Goal: Task Accomplishment & Management: Manage account settings

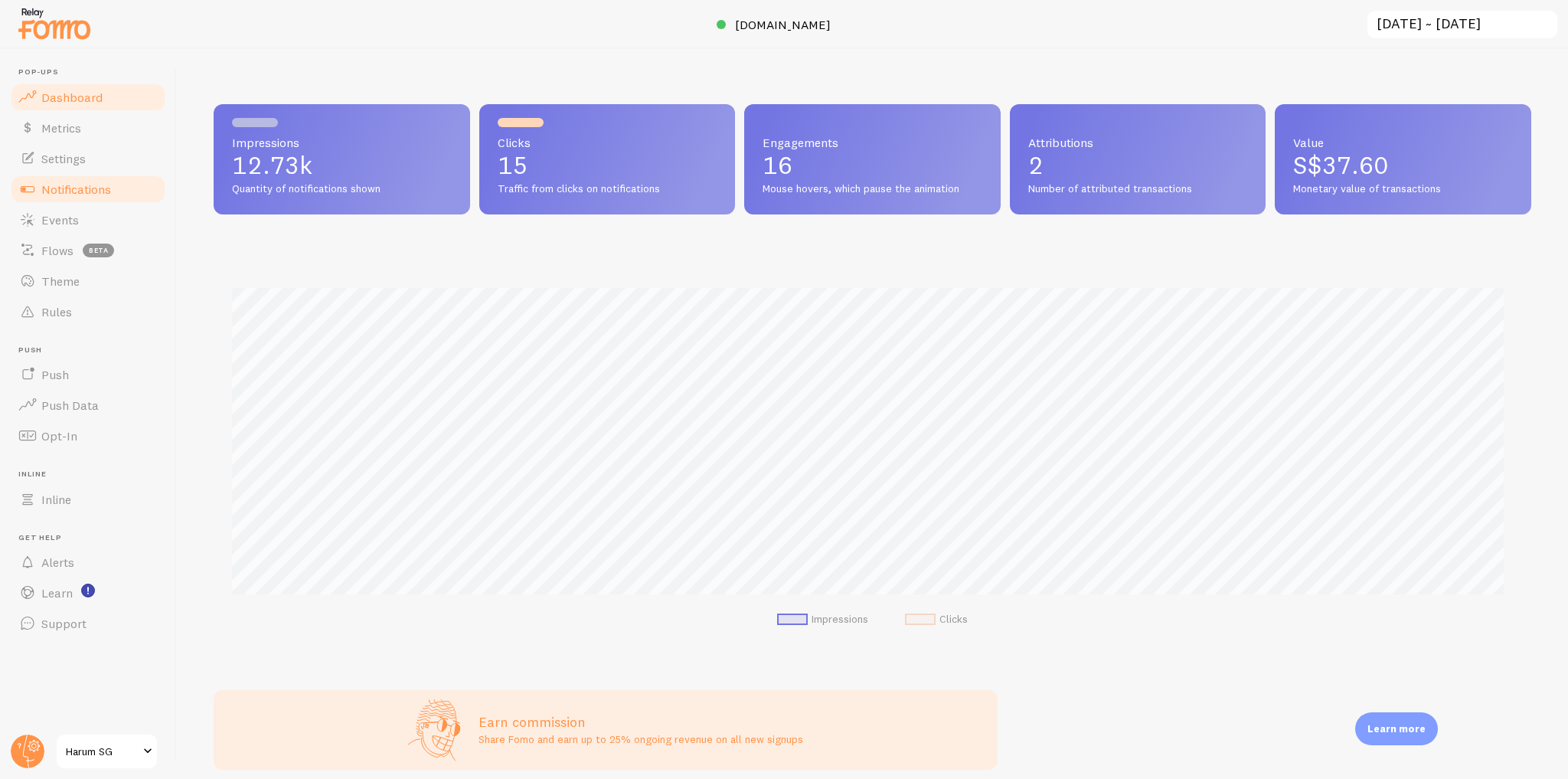
scroll to position [765280, 764166]
click at [60, 269] on link "Theme" at bounding box center [88, 281] width 157 height 30
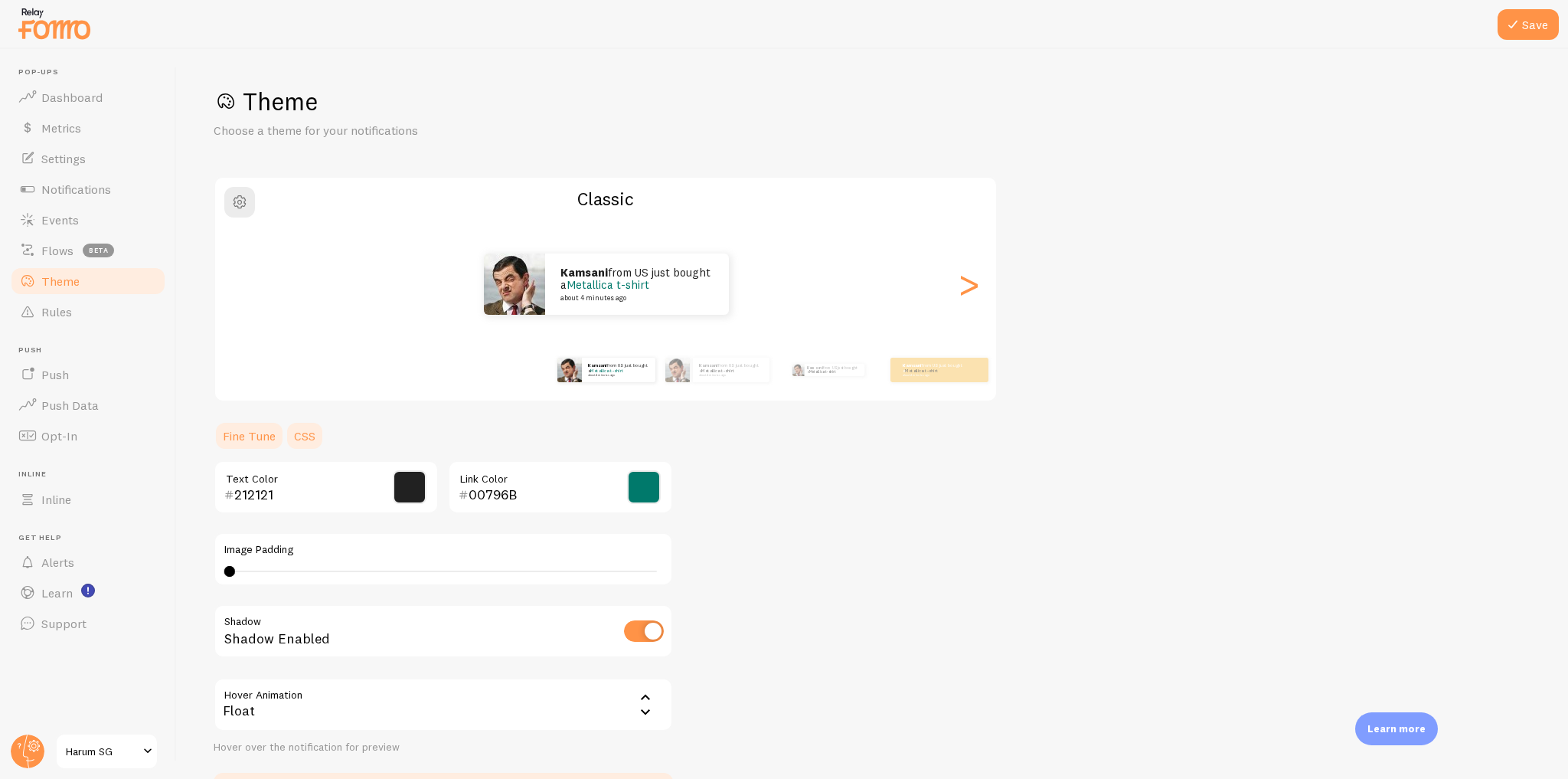
click at [315, 439] on link "CSS" at bounding box center [305, 436] width 40 height 30
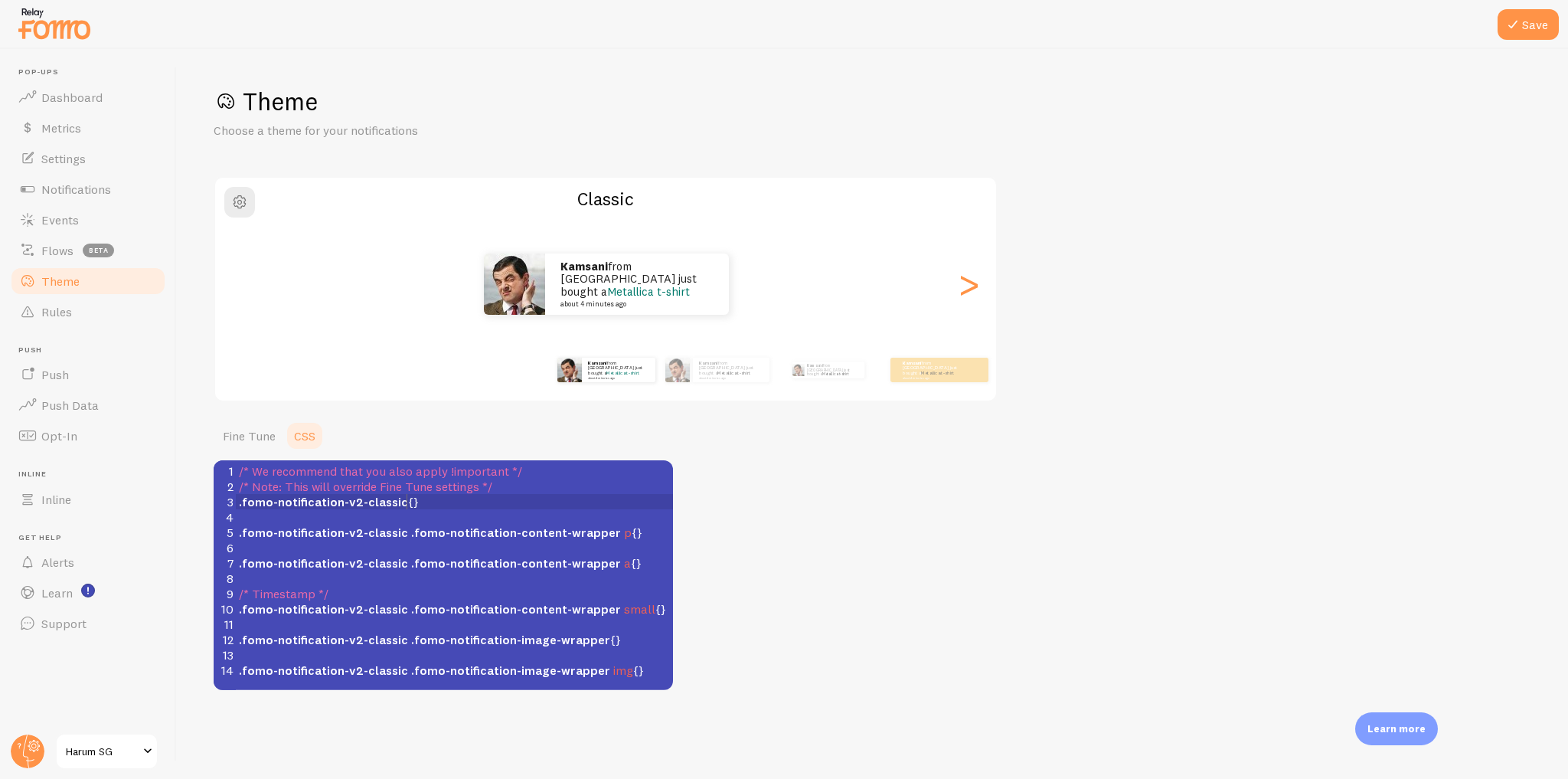
scroll to position [6, 0]
click at [407, 504] on span ".fomo-notification-v2-classic {}" at bounding box center [329, 501] width 180 height 15
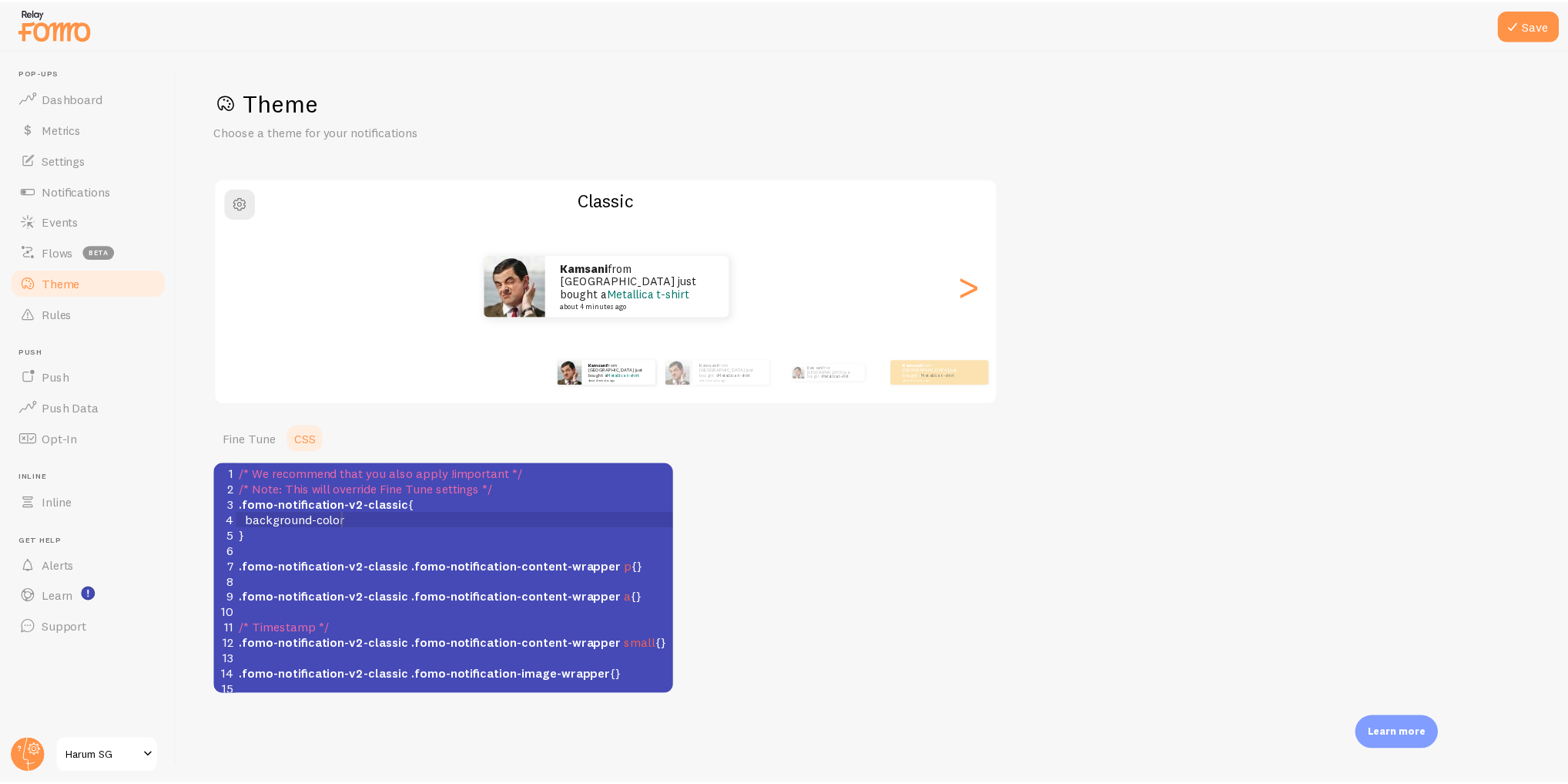
scroll to position [6, 99]
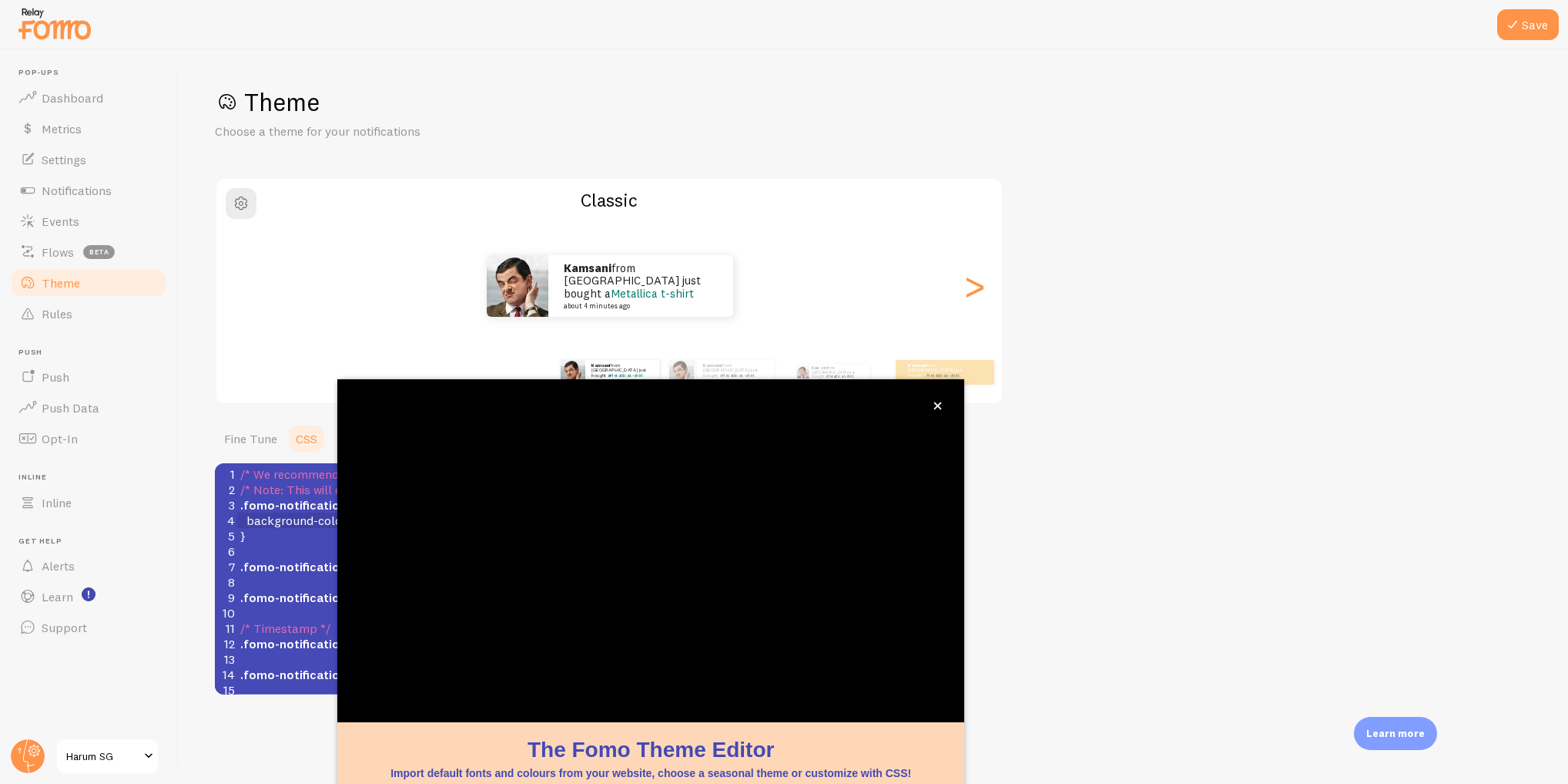
type textarea "background-color:"
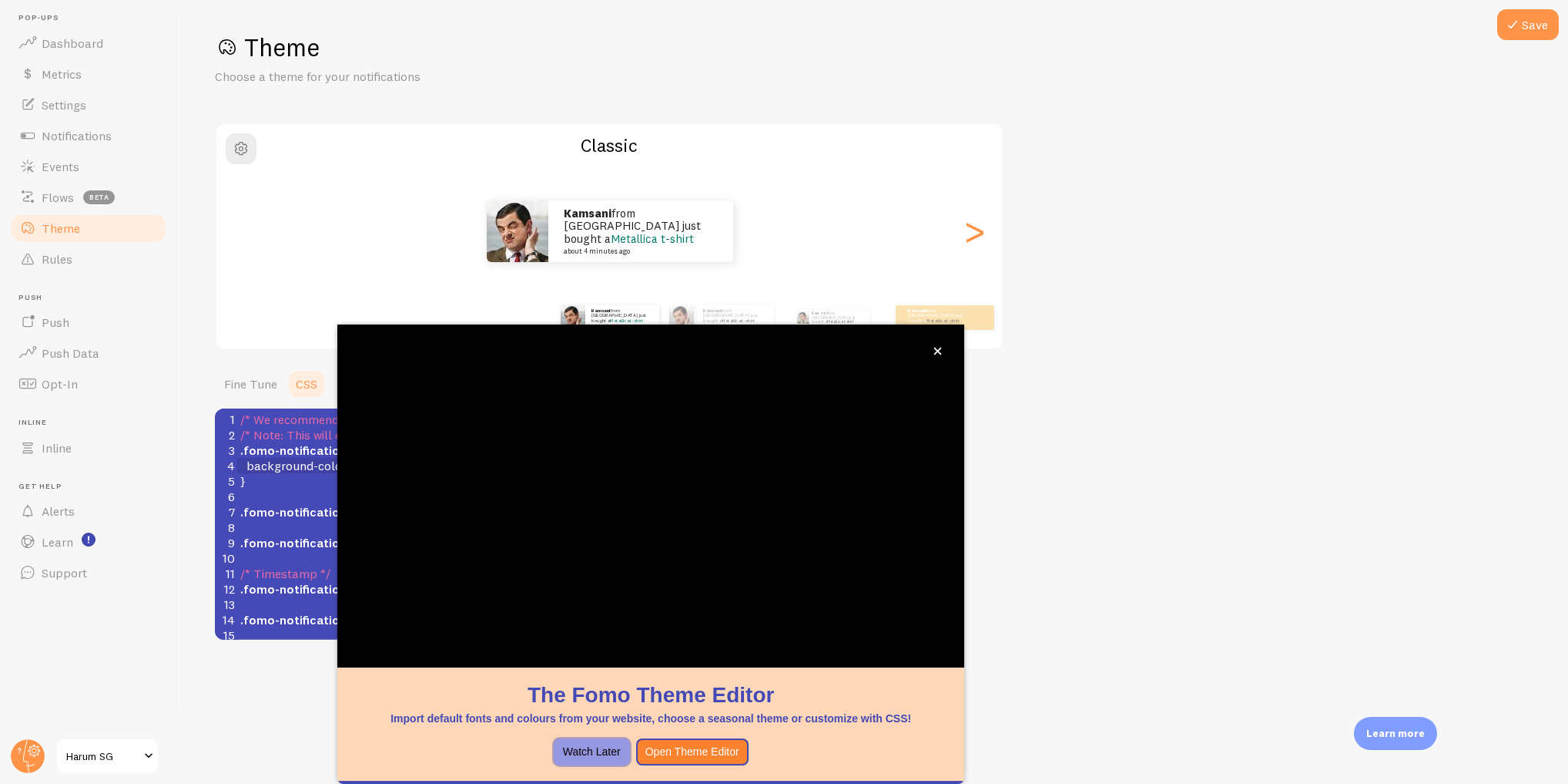
click at [600, 746] on button "Watch Later" at bounding box center [592, 752] width 76 height 28
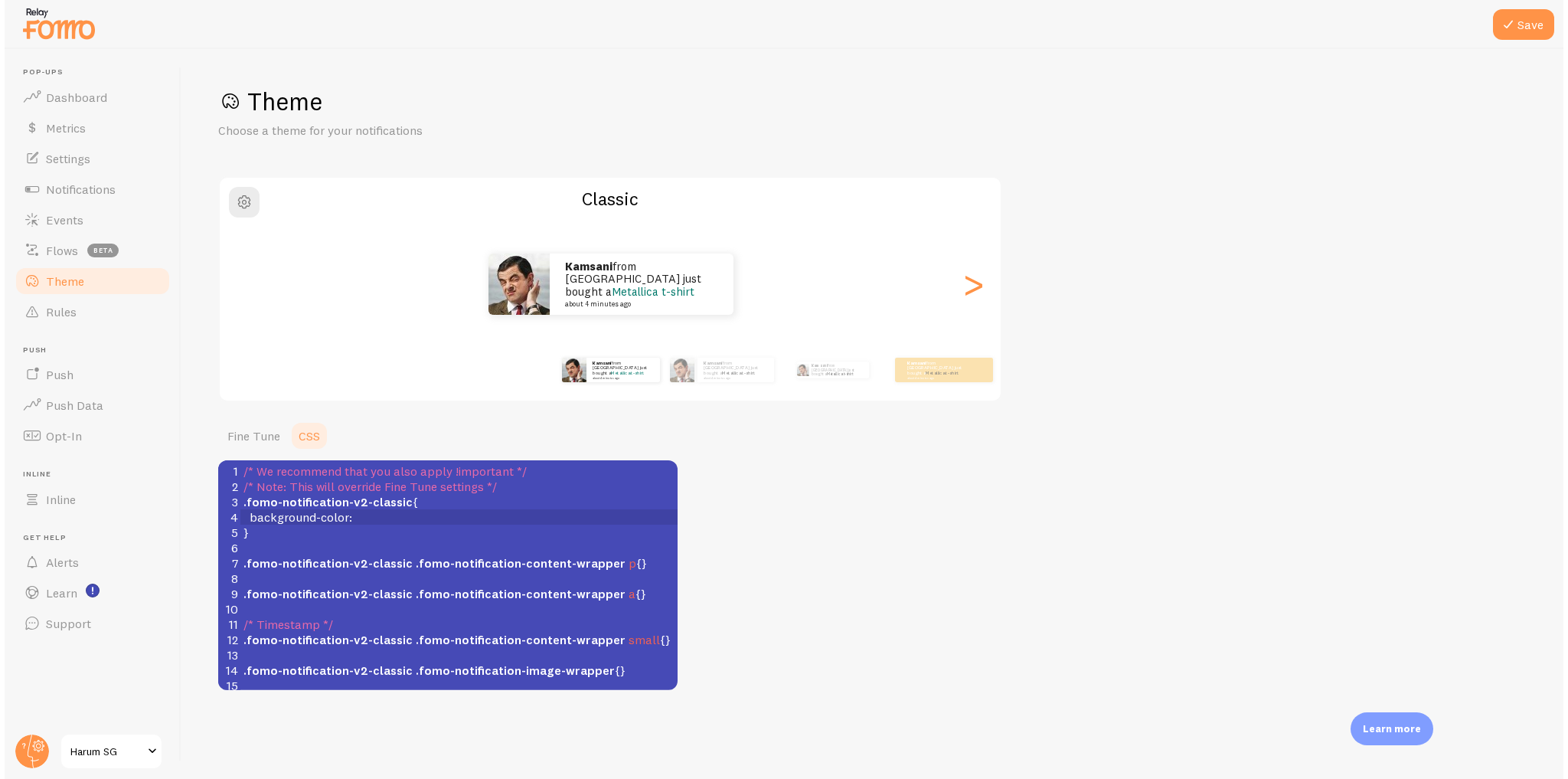
scroll to position [0, 0]
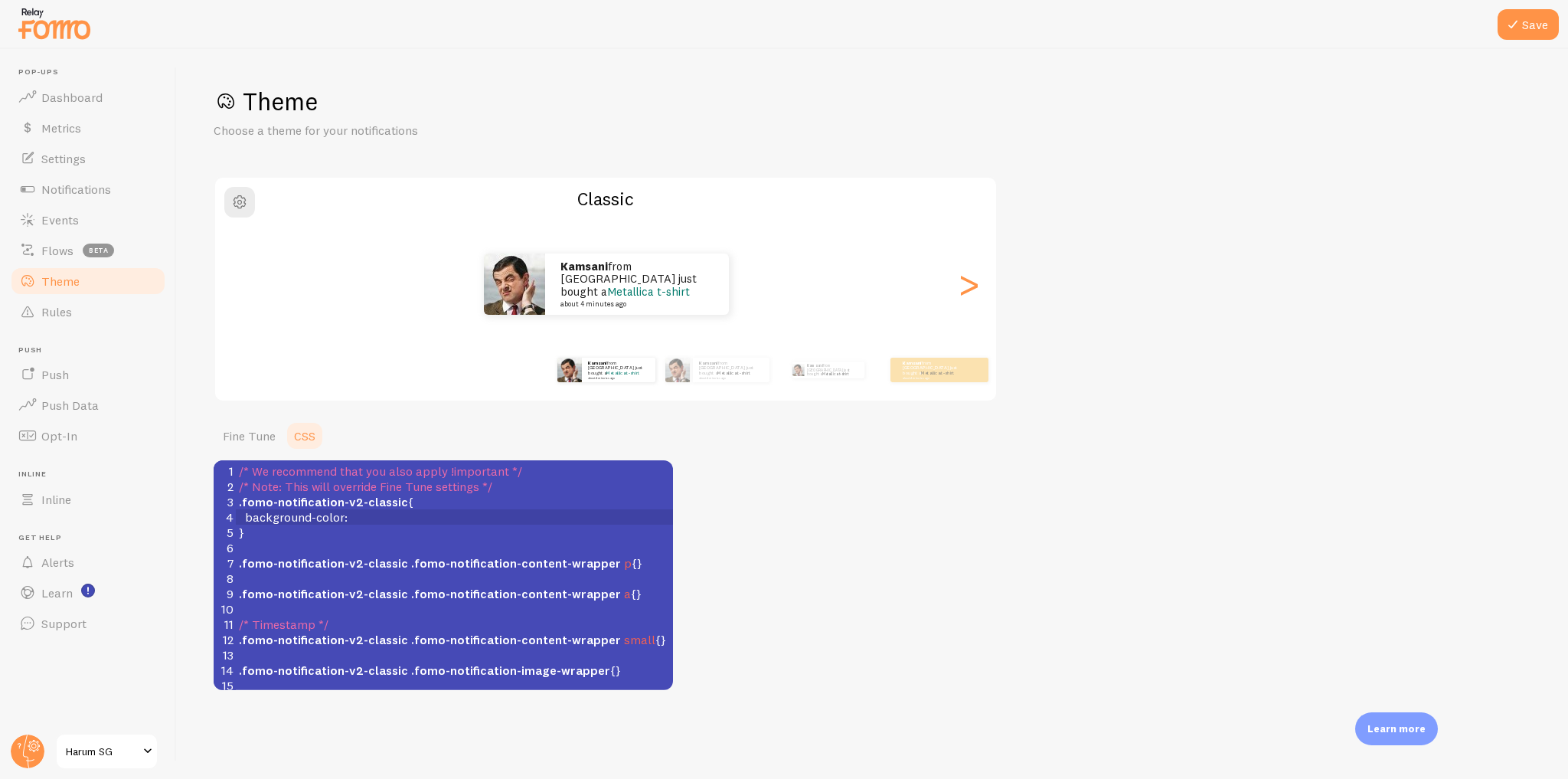
click at [369, 520] on pre "background-color :" at bounding box center [454, 516] width 437 height 15
paste textarea
type textarea ":"
type textarea ";"
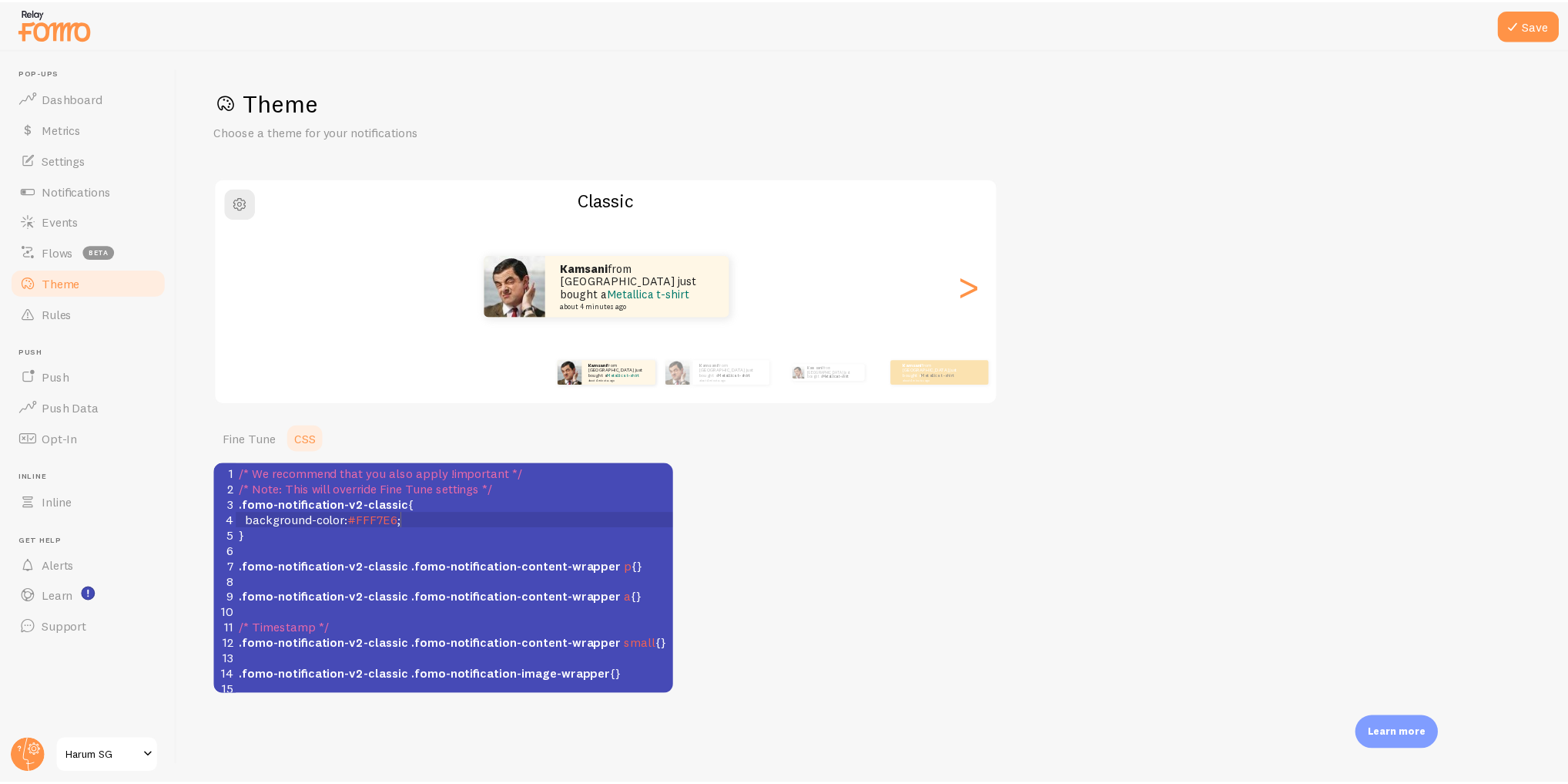
scroll to position [6, 3]
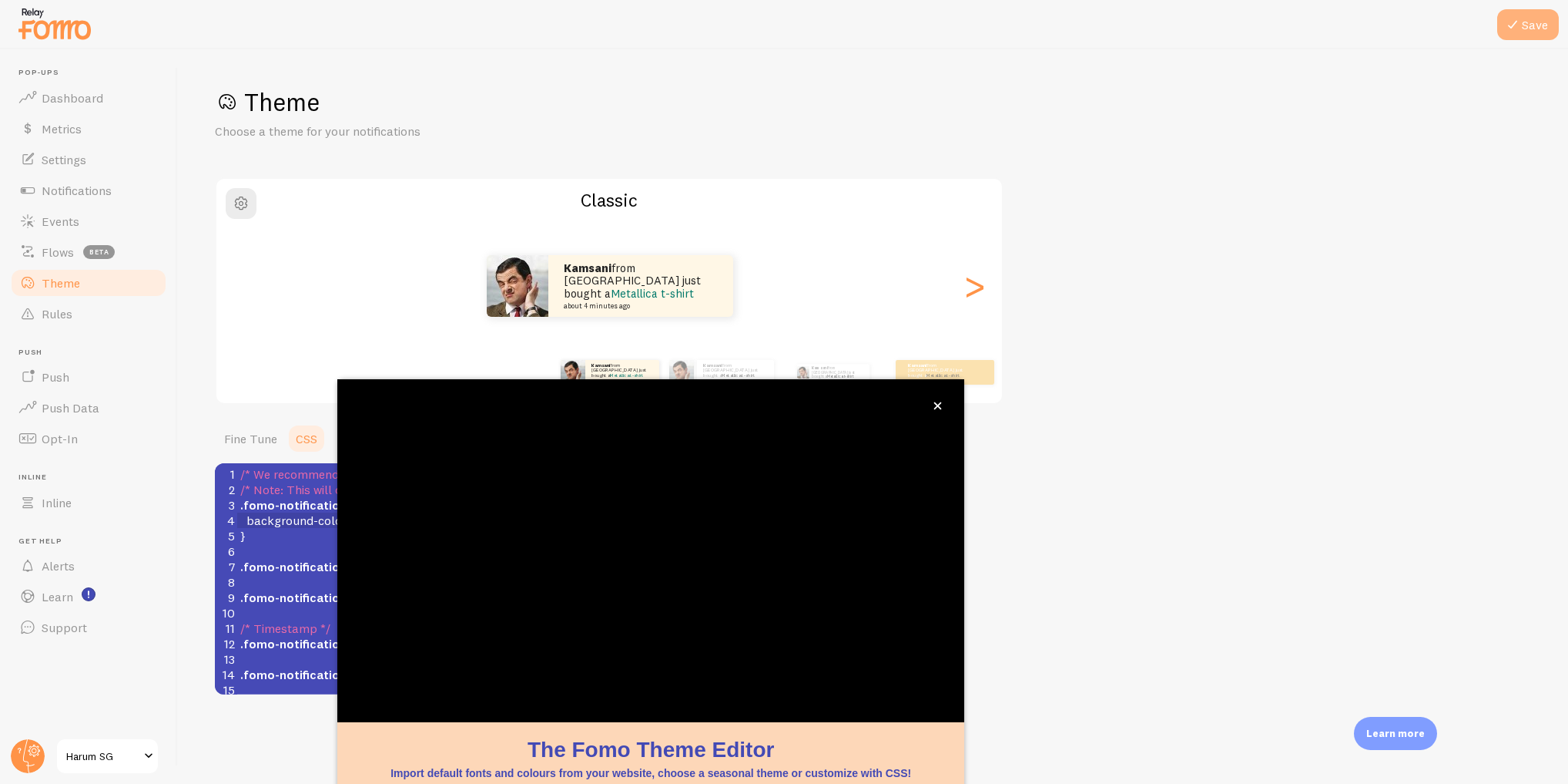
type textarea ";"
click at [1529, 37] on button "Save" at bounding box center [1528, 25] width 62 height 31
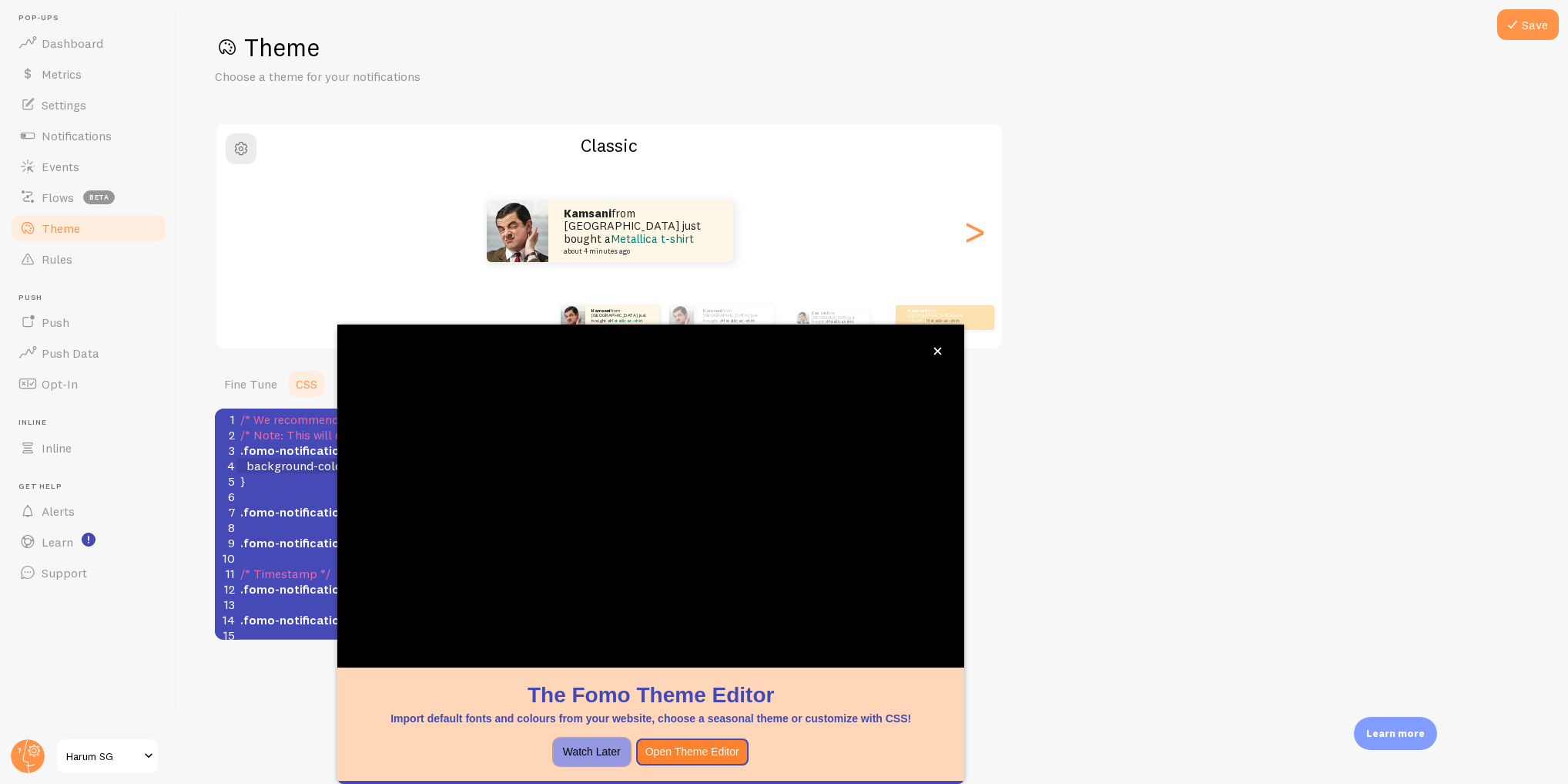
click at [585, 749] on button "Watch Later" at bounding box center [592, 752] width 76 height 28
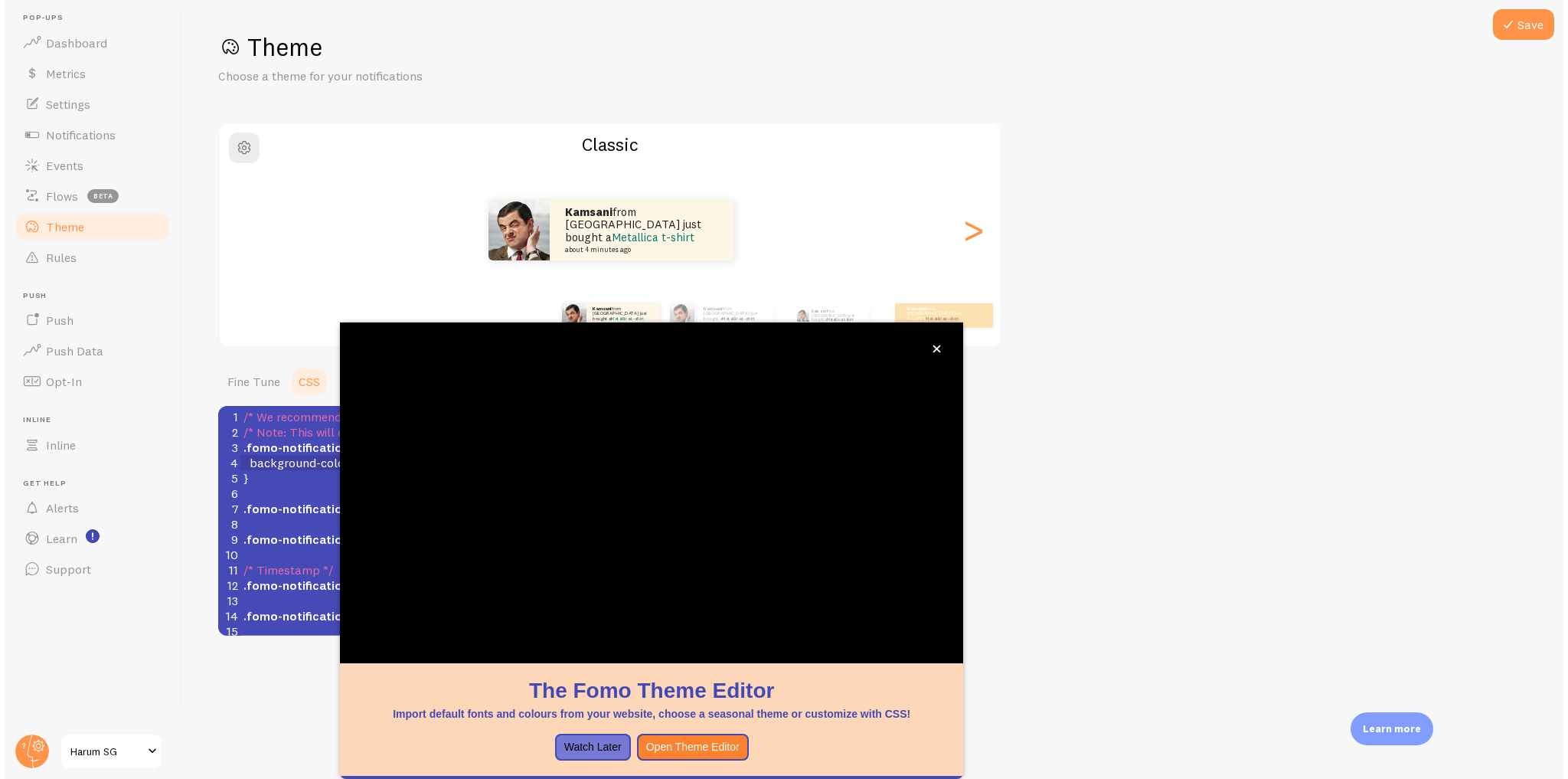
scroll to position [0, 0]
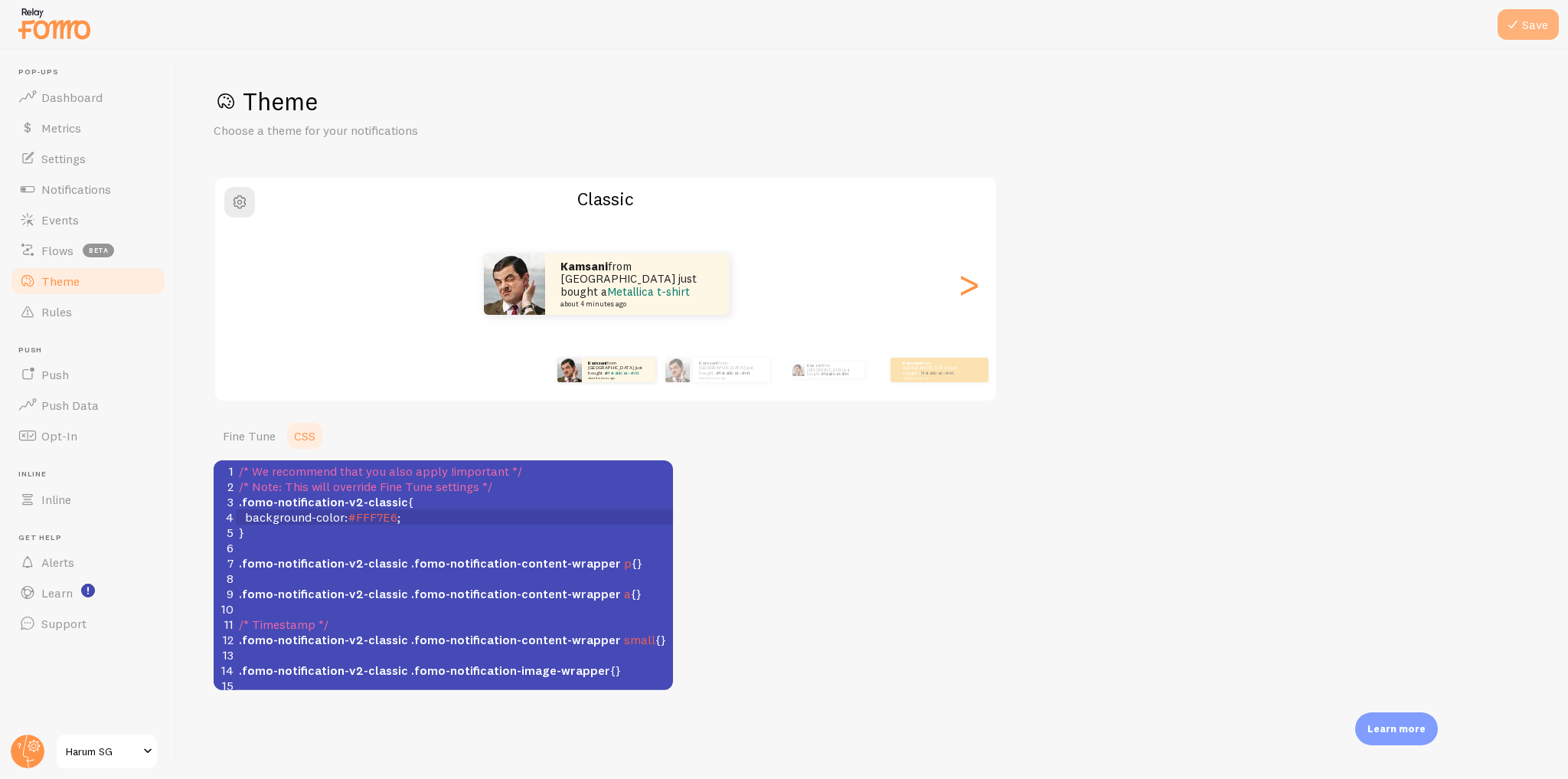
click at [1513, 22] on icon at bounding box center [1512, 24] width 18 height 18
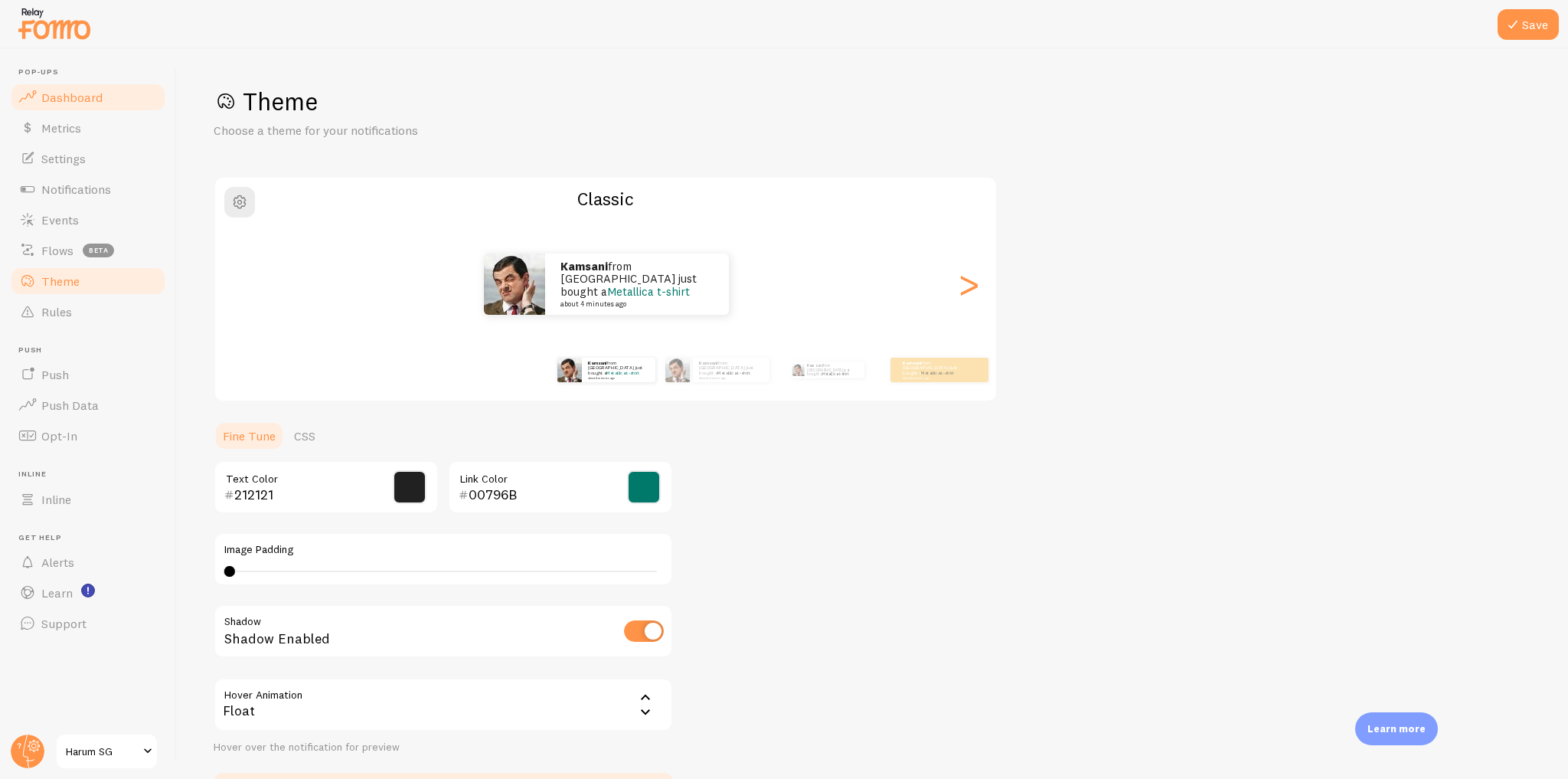
click at [42, 105] on link "Dashboard" at bounding box center [88, 97] width 157 height 30
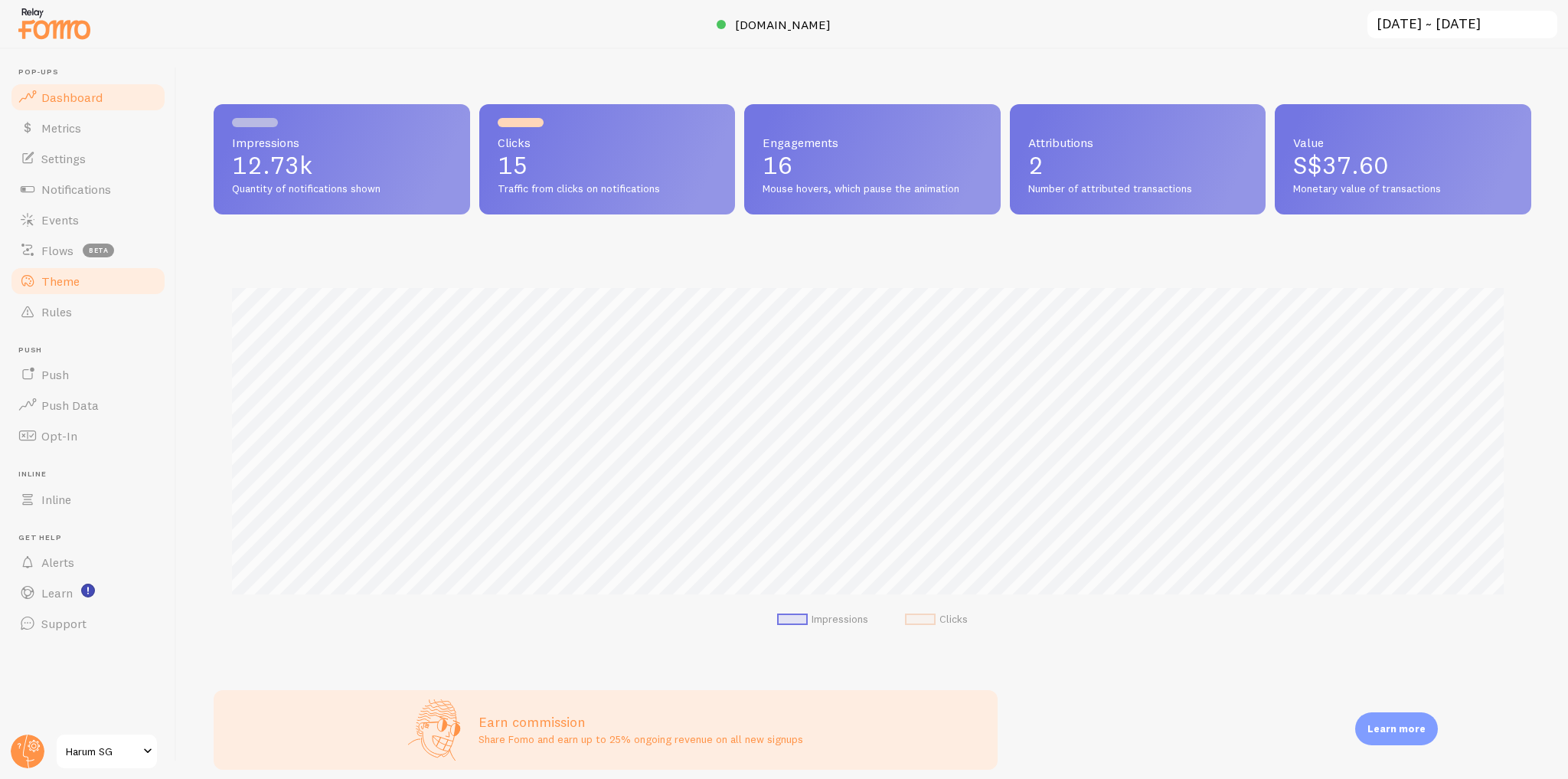
scroll to position [402, 1307]
click at [81, 280] on link "Theme" at bounding box center [88, 281] width 157 height 30
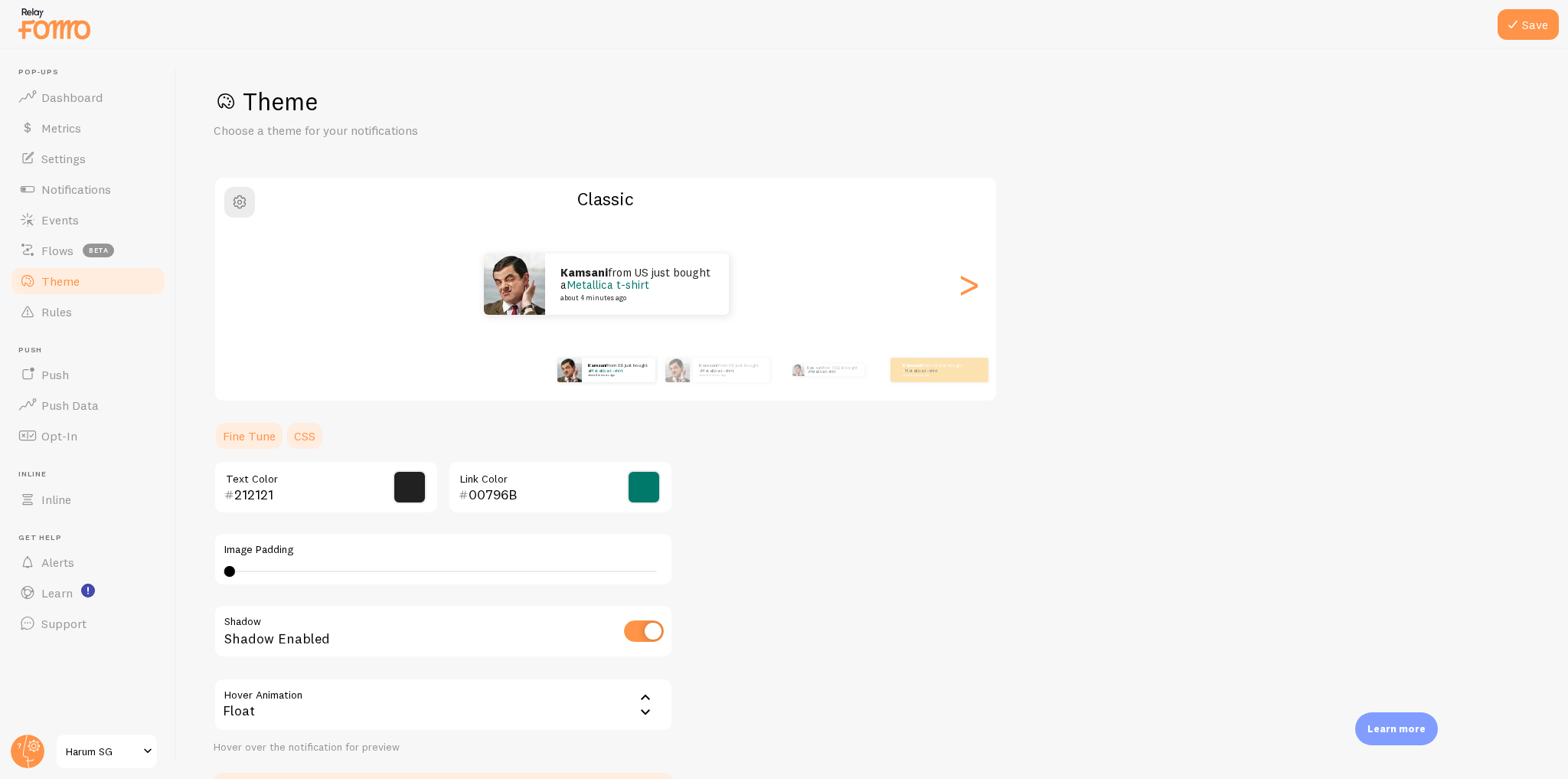
click at [308, 437] on link "CSS" at bounding box center [305, 436] width 40 height 30
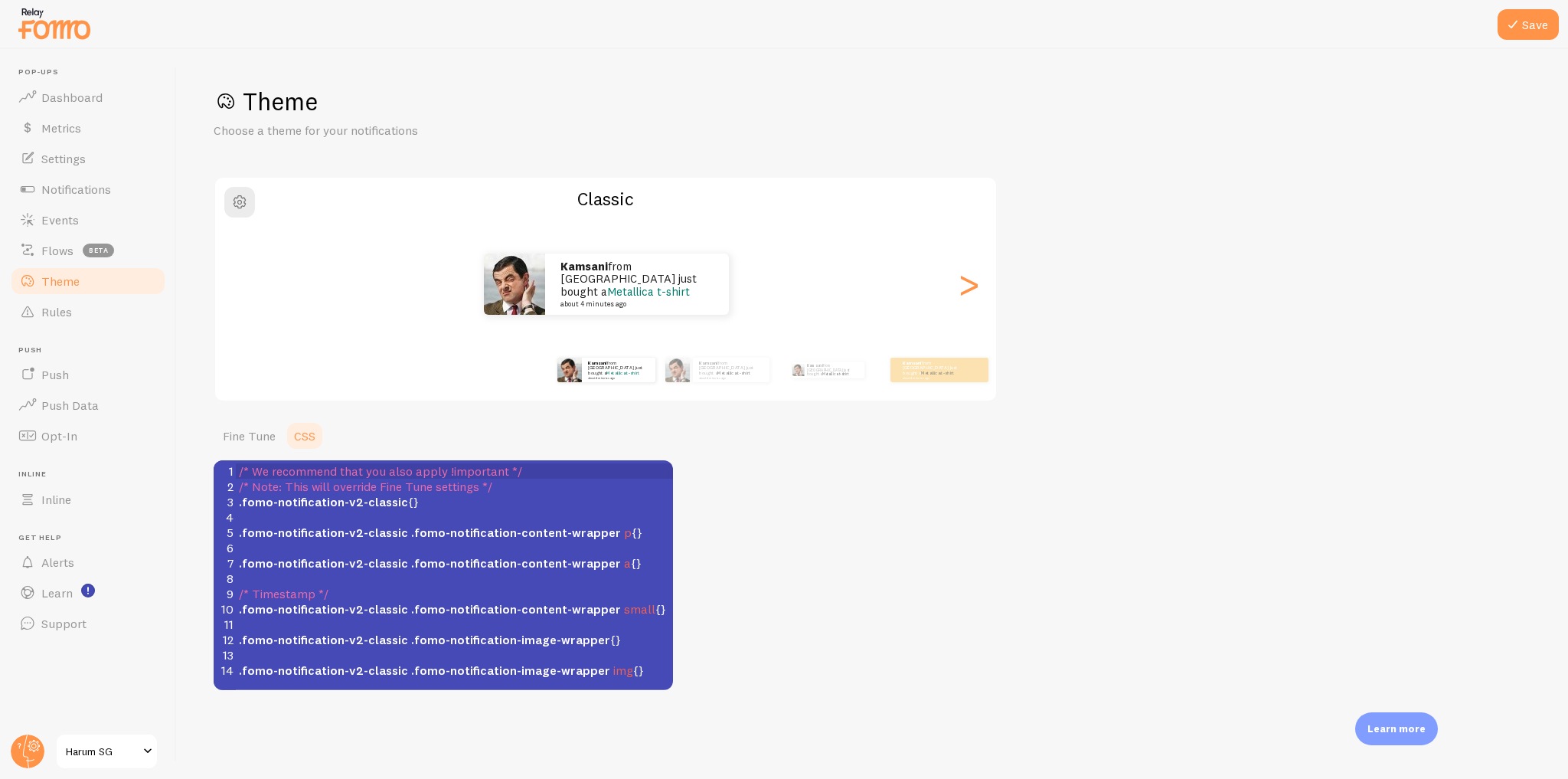
scroll to position [6, 0]
click at [405, 500] on span ".fomo-notification-v2-classic {}" at bounding box center [329, 501] width 180 height 15
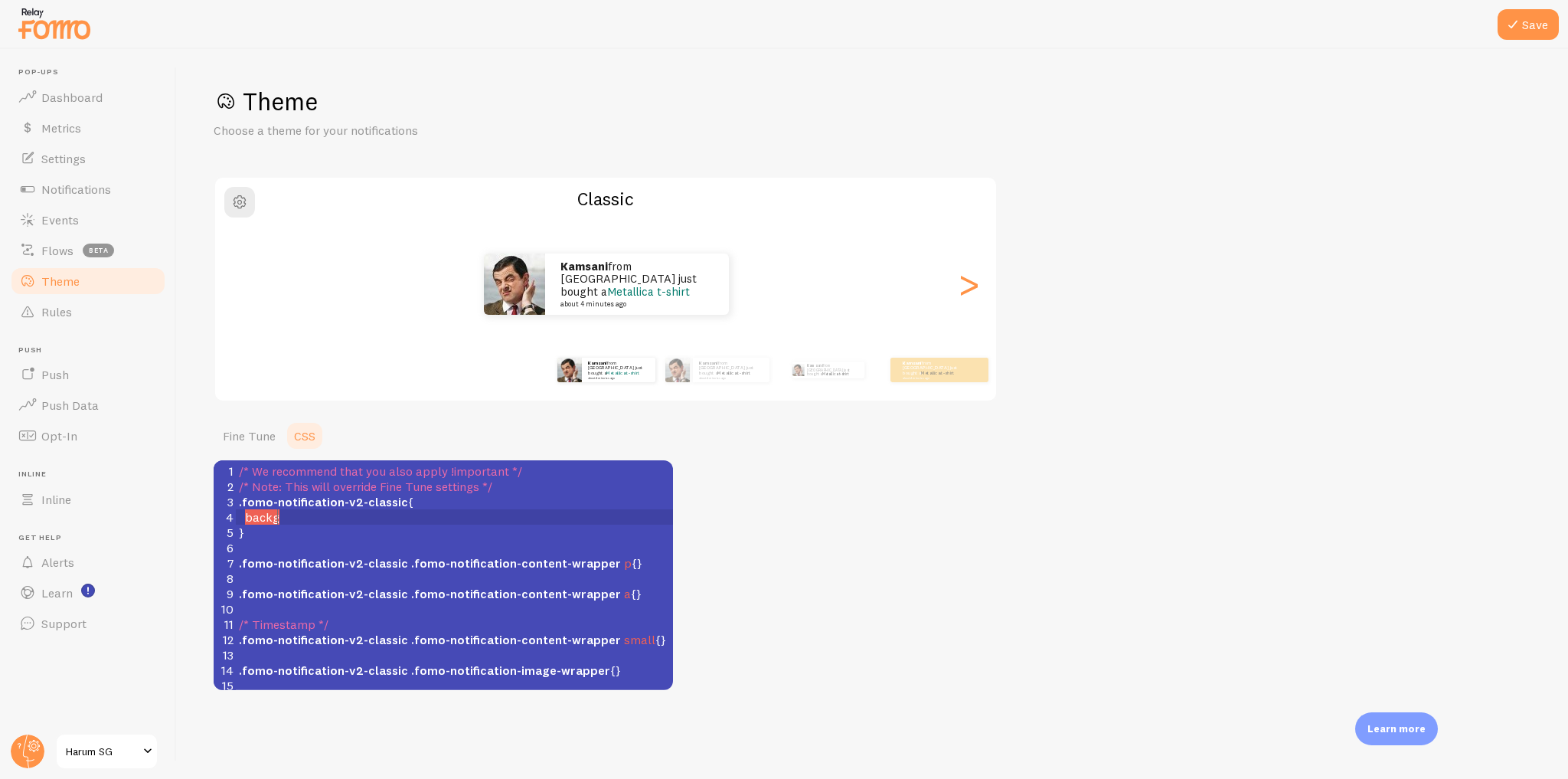
type textarea "backgro"
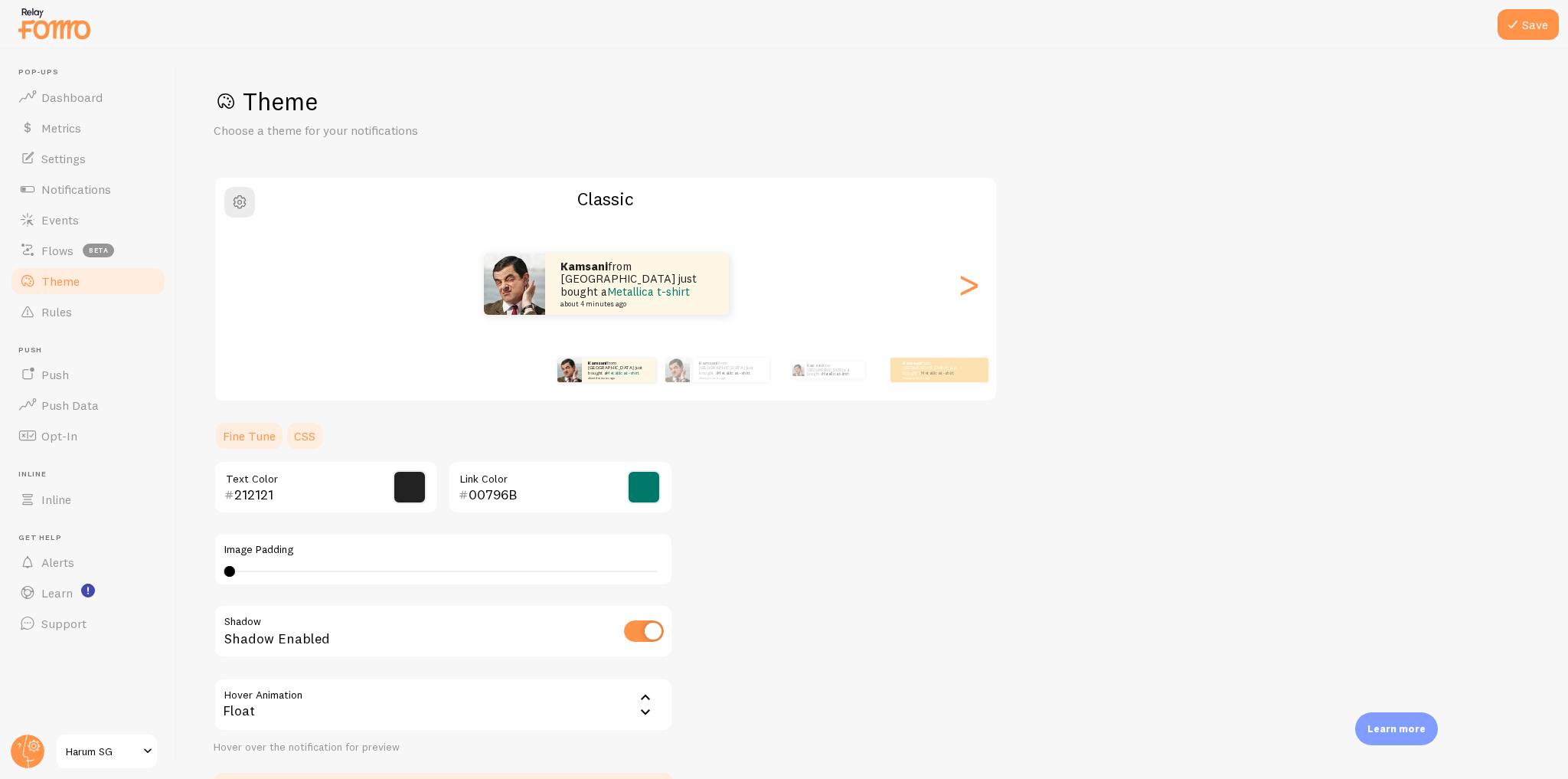
click at [309, 440] on link "CSS" at bounding box center [305, 436] width 40 height 30
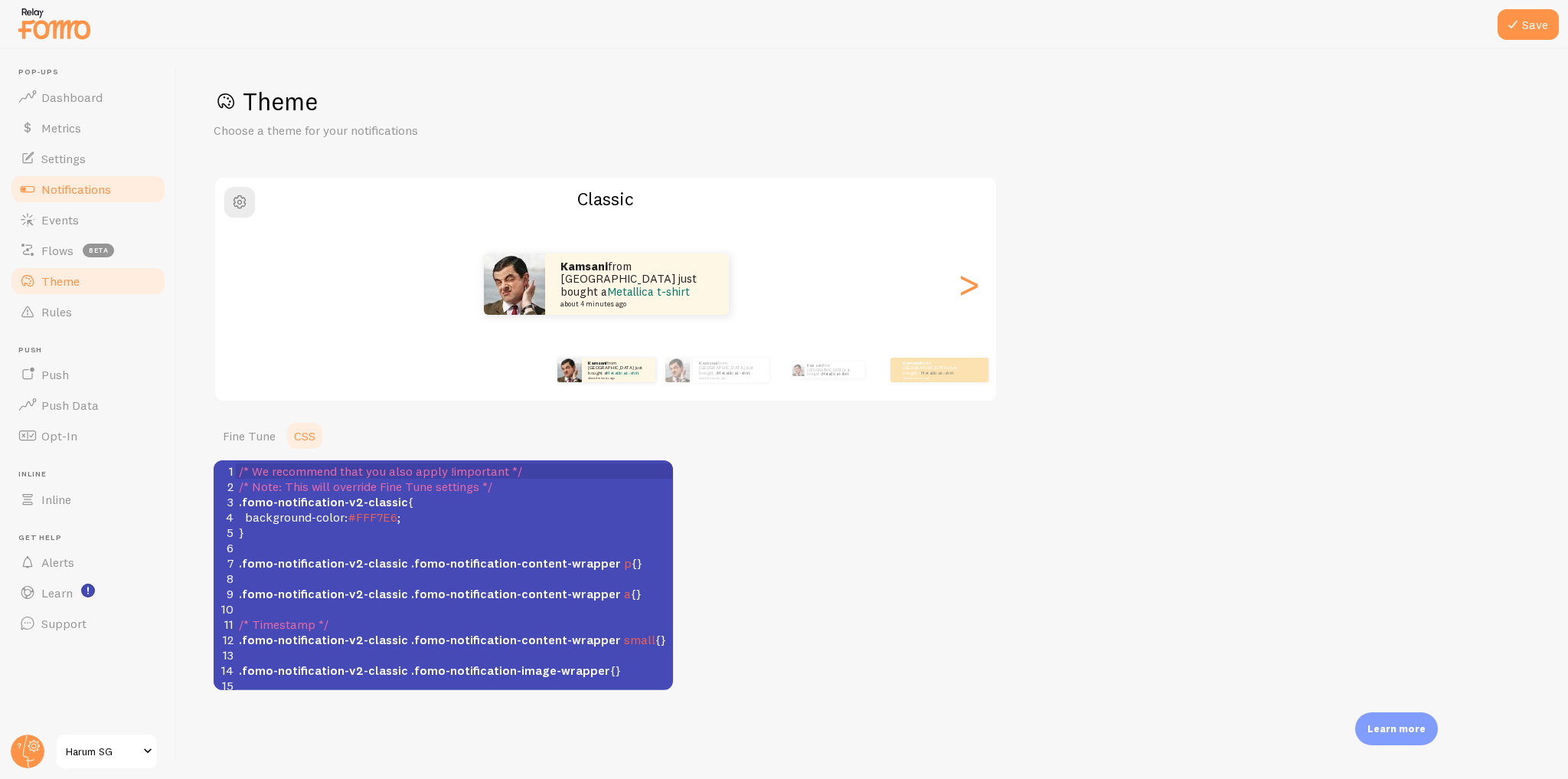
click at [132, 190] on link "Notifications" at bounding box center [88, 189] width 157 height 30
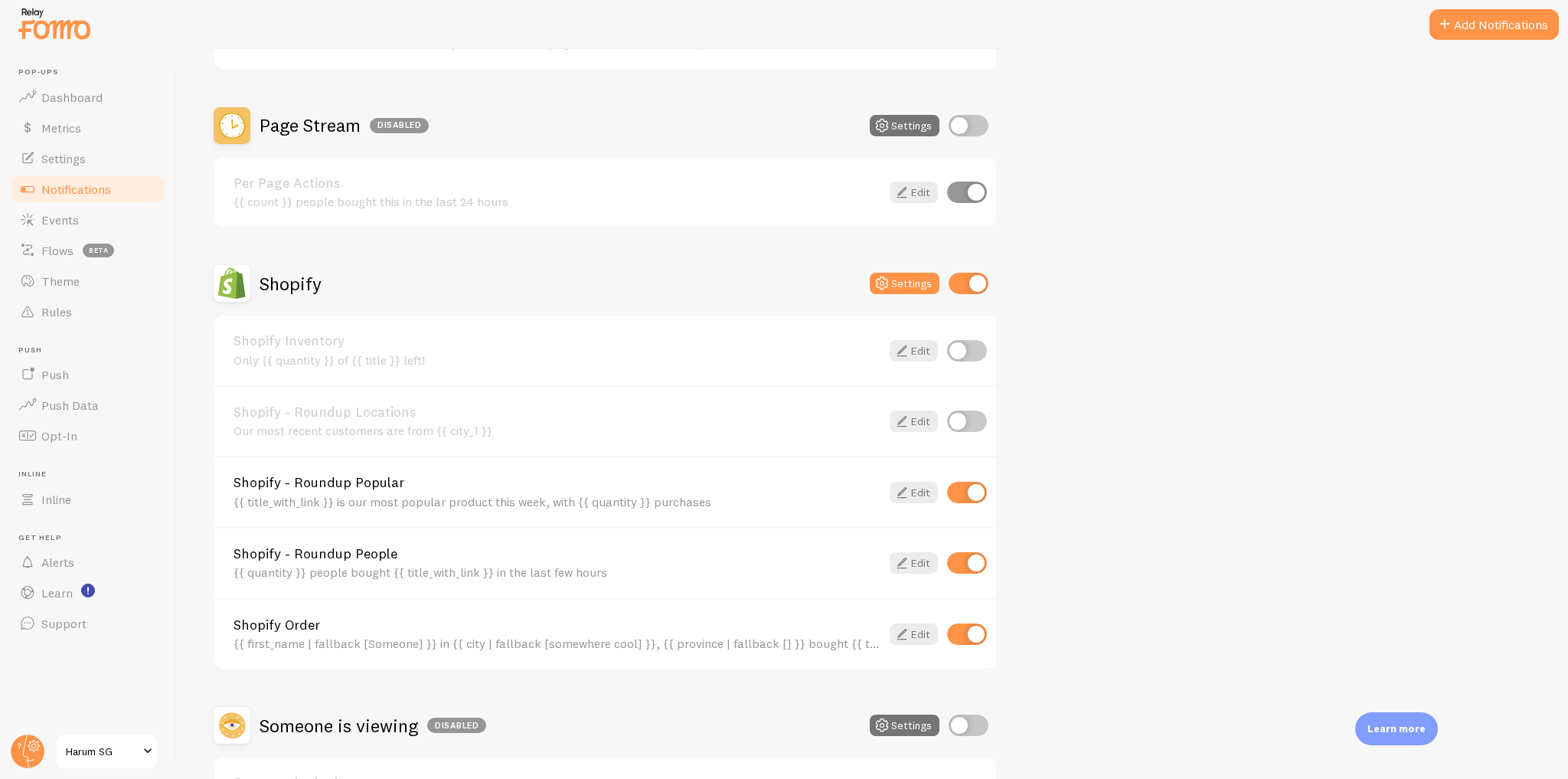
scroll to position [552, 0]
